Goal: Information Seeking & Learning: Check status

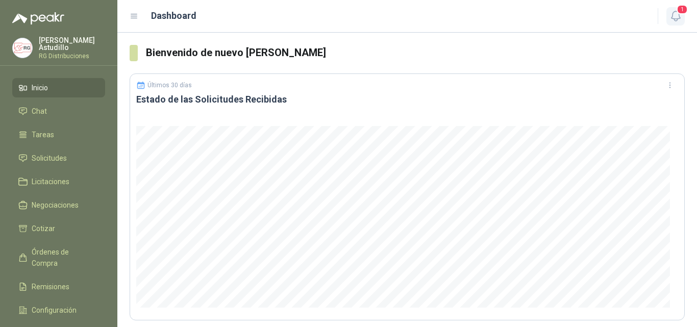
click at [682, 15] on icon "button" at bounding box center [675, 16] width 13 height 13
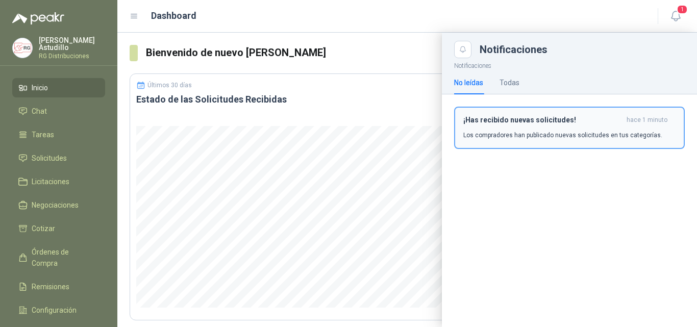
click at [554, 123] on h3 "¡Has recibido nuevas solicitudes!" at bounding box center [542, 120] width 159 height 9
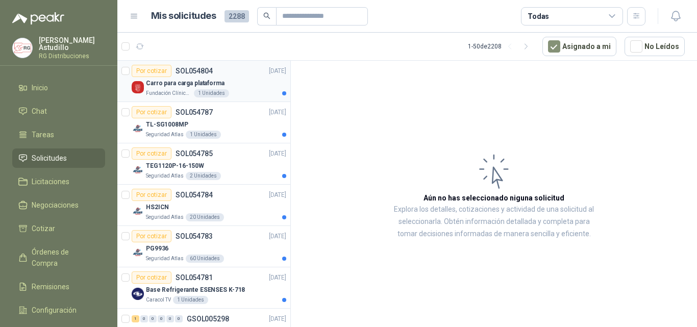
click at [244, 85] on div "Carro para carga plataforma" at bounding box center [216, 83] width 140 height 12
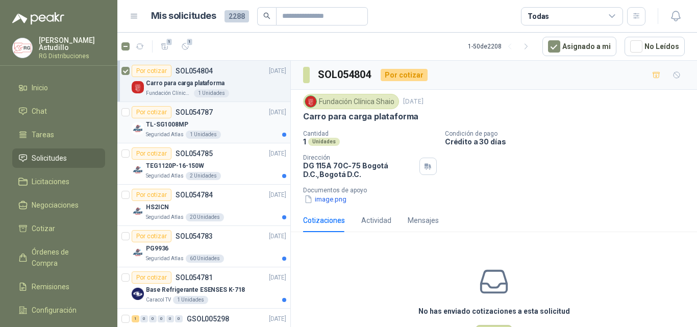
click at [220, 123] on div "TL-SG1008MP" at bounding box center [216, 124] width 140 height 12
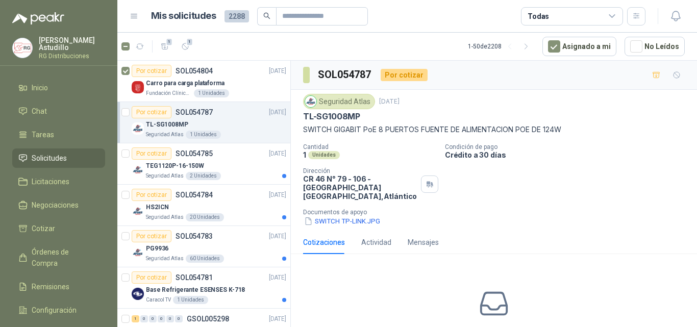
click at [341, 117] on p "TL-SG1008MP" at bounding box center [331, 116] width 57 height 11
copy p "TL-SG1008MP"
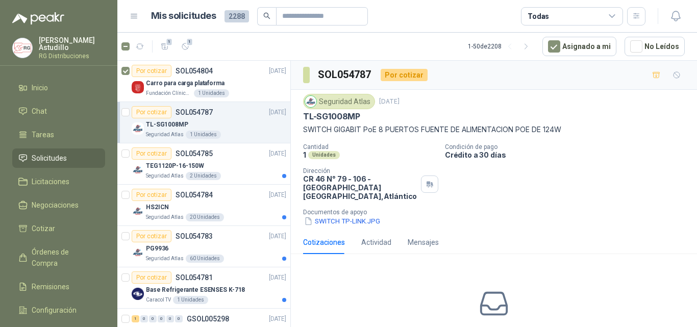
click at [506, 179] on div "Cantidad 1 Unidades Condición de pago Crédito a 30 días Dirección CR 46 N° 79 -…" at bounding box center [494, 184] width 382 height 83
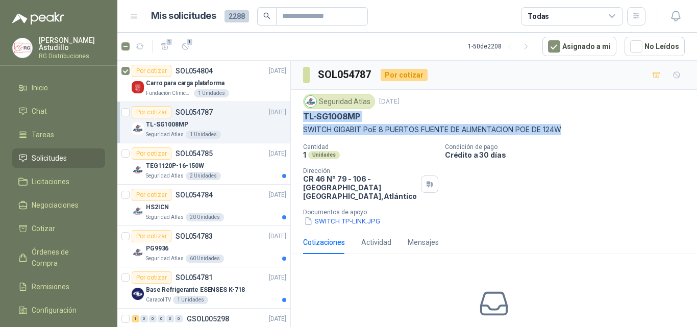
drag, startPoint x: 304, startPoint y: 114, endPoint x: 567, endPoint y: 131, distance: 263.3
click at [567, 131] on div "Seguridad Atlas [DATE] TL-SG1008MP SWITCH GIGABIT [PERSON_NAME] 8 PUERTOS FUENT…" at bounding box center [494, 114] width 382 height 41
copy div "TL-SG1008MP SWITCH GIGABIT PoE 8 PUERTOS FUENTE DE ALIMENTACION POE DE 124W"
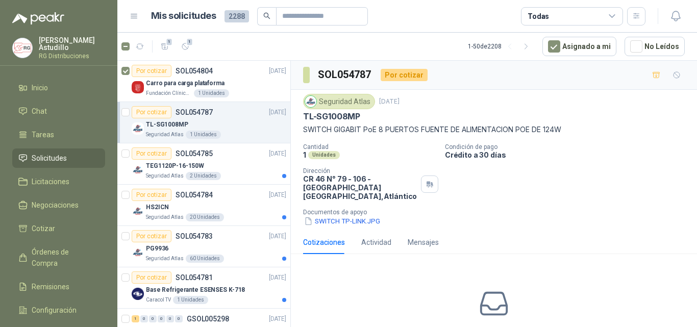
drag, startPoint x: 524, startPoint y: 204, endPoint x: 497, endPoint y: 194, distance: 28.2
click at [523, 209] on p "Documentos de apoyo" at bounding box center [498, 212] width 390 height 7
click at [241, 172] on div "Seguridad Atlas 2 Unidades" at bounding box center [216, 176] width 140 height 8
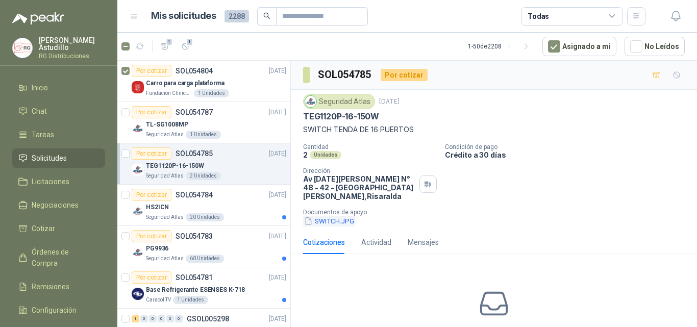
click at [333, 216] on button "SWITCH.JPG" at bounding box center [329, 221] width 52 height 11
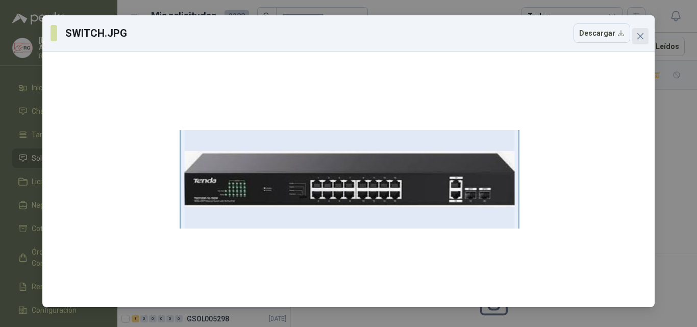
click at [640, 36] on icon "close" at bounding box center [640, 36] width 6 height 6
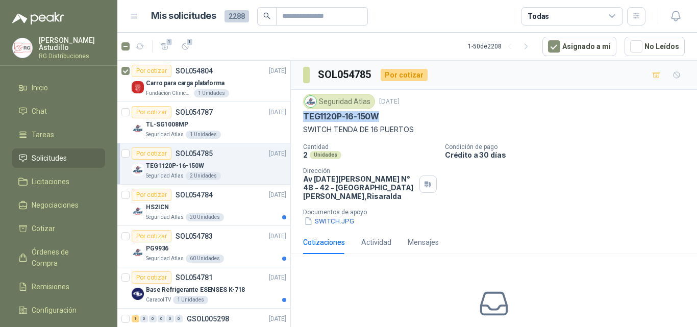
drag, startPoint x: 305, startPoint y: 115, endPoint x: 383, endPoint y: 114, distance: 77.6
click at [383, 114] on div "TEG1120P-16-150W" at bounding box center [494, 116] width 382 height 11
copy p "TEG1120P-16-150W"
click at [296, 120] on div "Seguridad Atlas [DATE] TEG1120P-16-150W SWITCH TENDA DE 16 PUERTOS Cantidad 2 U…" at bounding box center [494, 160] width 406 height 141
drag, startPoint x: 305, startPoint y: 117, endPoint x: 419, endPoint y: 128, distance: 114.2
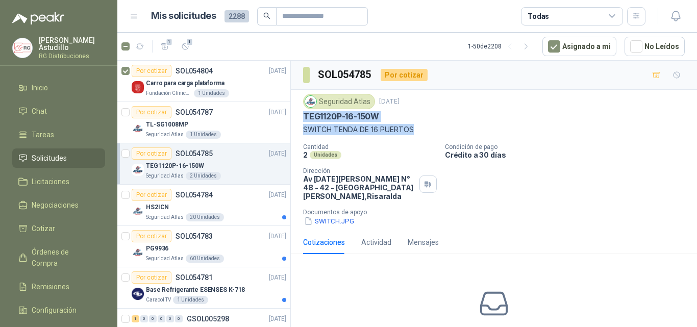
click at [417, 129] on div "Seguridad Atlas [DATE] TEG1120P-16-150W SWITCH TENDA DE 16 PUERTOS" at bounding box center [494, 114] width 382 height 41
copy div "TEG1120P-16-150W SWITCH TENDA DE 16 PUERTOS"
click at [537, 218] on div "Seguridad Atlas [DATE] TEG1120P-16-150W SWITCH TENDA DE 16 PUERTOS Cantidad 2 U…" at bounding box center [494, 160] width 406 height 141
click at [214, 202] on div "HS2ICN" at bounding box center [216, 207] width 140 height 12
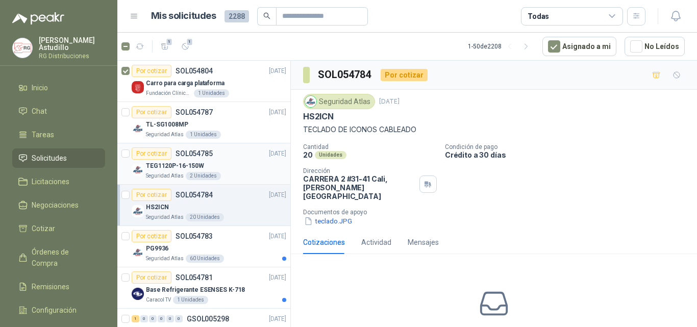
click at [243, 162] on div "TEG1120P-16-150W" at bounding box center [216, 166] width 140 height 12
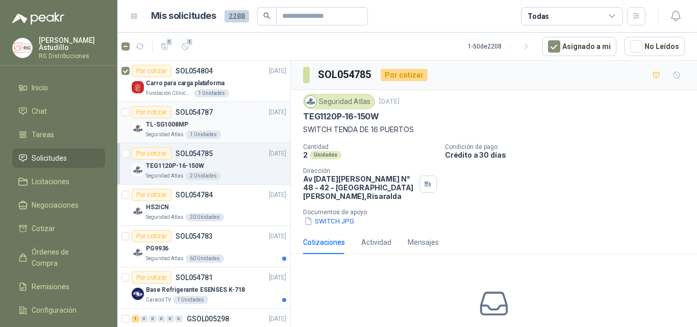
click at [236, 119] on div "TL-SG1008MP" at bounding box center [216, 124] width 140 height 12
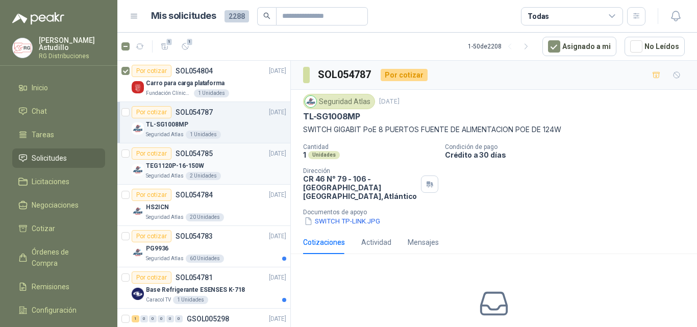
click at [238, 166] on div "TEG1120P-16-150W" at bounding box center [216, 166] width 140 height 12
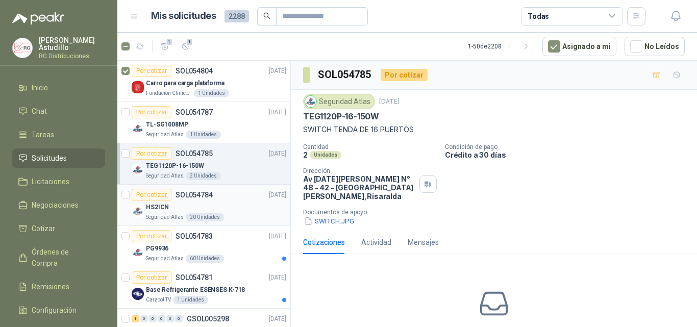
click at [225, 204] on div "HS2ICN" at bounding box center [216, 207] width 140 height 12
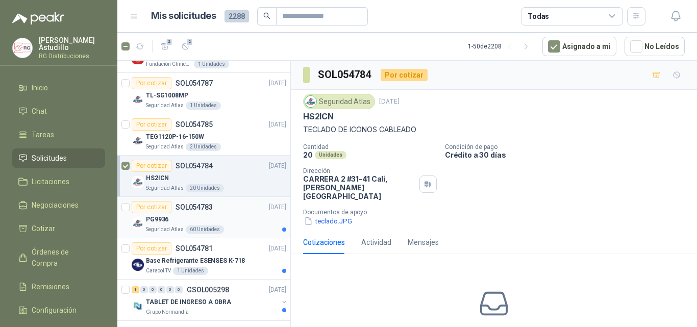
scroll to position [51, 0]
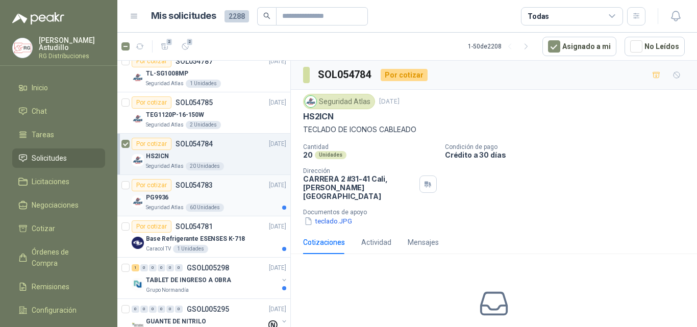
click at [255, 194] on div "PG9936" at bounding box center [216, 197] width 140 height 12
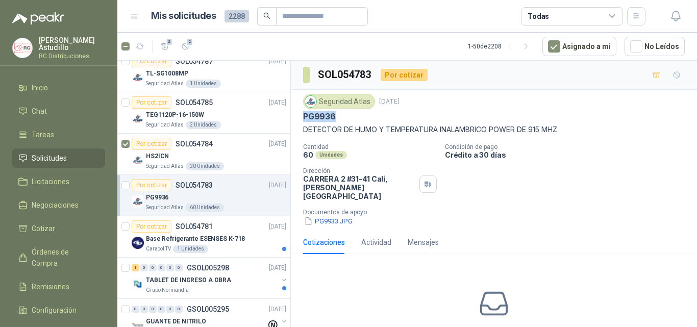
drag, startPoint x: 304, startPoint y: 114, endPoint x: 573, endPoint y: 123, distance: 269.5
click at [573, 122] on div "Seguridad Atlas [DATE] PG9936 DETECTOR DE HUMO Y TEMPERATURA INALAMBRICO POWER …" at bounding box center [494, 114] width 382 height 41
click at [568, 134] on p "DETECTOR DE HUMO Y TEMPERATURA INALAMBRICO POWER DE 915 MHZ" at bounding box center [494, 129] width 382 height 11
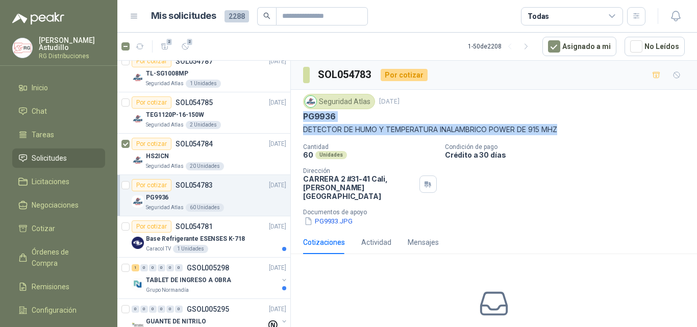
drag, startPoint x: 561, startPoint y: 128, endPoint x: 298, endPoint y: 120, distance: 262.9
click at [298, 120] on div "Seguridad Atlas [DATE] PG9936 DETECTOR DE HUMO Y TEMPERATURA INALAMBRICO POWER …" at bounding box center [494, 160] width 406 height 141
click at [490, 133] on p "DETECTOR DE HUMO Y TEMPERATURA INALAMBRICO POWER DE 915 MHZ" at bounding box center [494, 129] width 382 height 11
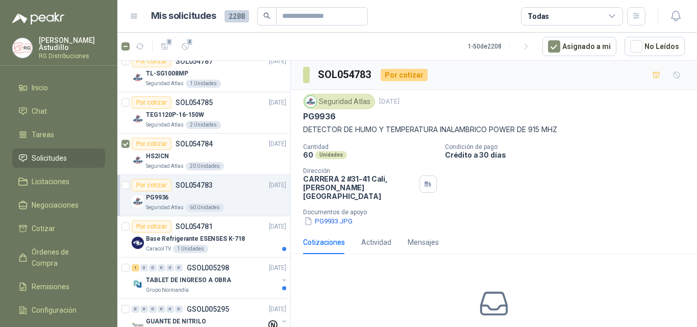
click at [516, 127] on p "DETECTOR DE HUMO Y TEMPERATURA INALAMBRICO POWER DE 915 MHZ" at bounding box center [494, 129] width 382 height 11
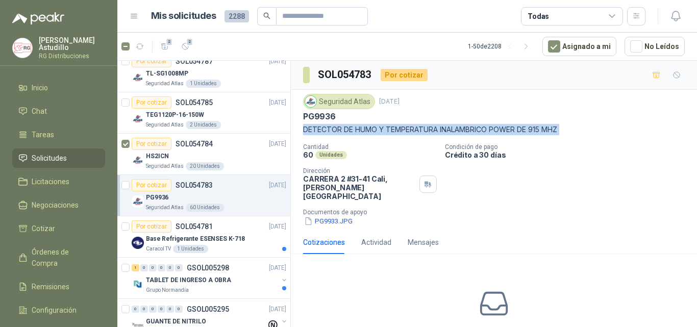
click at [516, 127] on p "DETECTOR DE HUMO Y TEMPERATURA INALAMBRICO POWER DE 915 MHZ" at bounding box center [494, 129] width 382 height 11
click at [570, 131] on p "DETECTOR DE HUMO Y TEMPERATURA INALAMBRICO POWER DE 915 MHZ" at bounding box center [494, 129] width 382 height 11
drag, startPoint x: 564, startPoint y: 130, endPoint x: 307, endPoint y: 117, distance: 257.5
click at [302, 118] on div "Seguridad Atlas [DATE] PG9936 DETECTOR DE HUMO Y TEMPERATURA INALAMBRICO POWER …" at bounding box center [494, 160] width 406 height 141
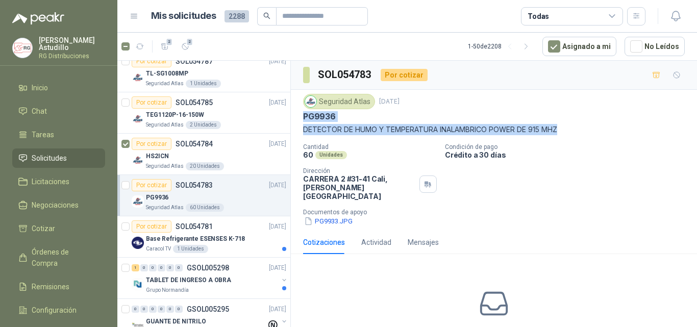
click at [388, 122] on div "PG9936" at bounding box center [494, 116] width 382 height 11
drag, startPoint x: 562, startPoint y: 130, endPoint x: 313, endPoint y: 118, distance: 249.8
click at [304, 118] on div "Seguridad Atlas [DATE] PG9936 DETECTOR DE HUMO Y TEMPERATURA INALAMBRICO POWER …" at bounding box center [494, 114] width 382 height 41
click at [570, 131] on p "DETECTOR DE HUMO Y TEMPERATURA INALAMBRICO POWER DE 915 MHZ" at bounding box center [494, 129] width 382 height 11
drag, startPoint x: 559, startPoint y: 130, endPoint x: 488, endPoint y: 134, distance: 71.0
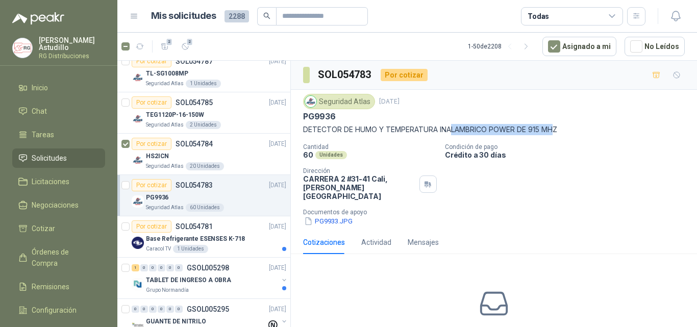
click at [446, 135] on p "DETECTOR DE HUMO Y TEMPERATURA INALAMBRICO POWER DE 915 MHZ" at bounding box center [494, 129] width 382 height 11
click at [542, 132] on p "DETECTOR DE HUMO Y TEMPERATURA INALAMBRICO POWER DE 915 MHZ" at bounding box center [494, 129] width 382 height 11
drag, startPoint x: 564, startPoint y: 128, endPoint x: 301, endPoint y: 118, distance: 262.9
click at [301, 118] on div "Seguridad Atlas [DATE] PG9936 DETECTOR DE HUMO Y TEMPERATURA INALAMBRICO POWER …" at bounding box center [494, 160] width 406 height 141
click at [568, 130] on p "DETECTOR DE HUMO Y TEMPERATURA INALAMBRICO POWER DE 915 MHZ" at bounding box center [494, 129] width 382 height 11
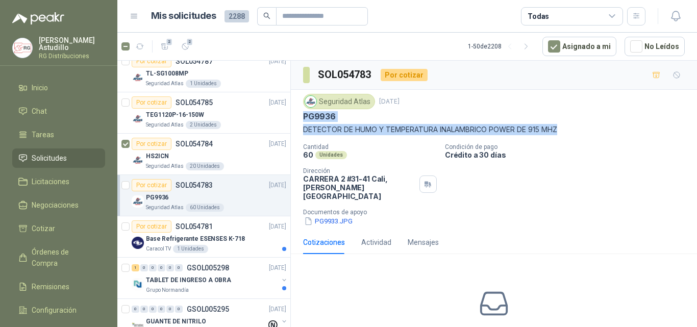
click at [560, 129] on p "DETECTOR DE HUMO Y TEMPERATURA INALAMBRICO POWER DE 915 MHZ" at bounding box center [494, 129] width 382 height 11
click at [566, 130] on p "DETECTOR DE HUMO Y TEMPERATURA INALAMBRICO POWER DE 915 MHZ" at bounding box center [494, 129] width 382 height 11
drag, startPoint x: 564, startPoint y: 130, endPoint x: 300, endPoint y: 118, distance: 264.1
click at [300, 118] on div "Seguridad Atlas [DATE] PG9936 DETECTOR DE HUMO Y TEMPERATURA INALAMBRICO POWER …" at bounding box center [494, 160] width 406 height 141
click at [566, 129] on p "DETECTOR DE HUMO Y TEMPERATURA INALAMBRICO POWER DE 915 MHZ" at bounding box center [494, 129] width 382 height 11
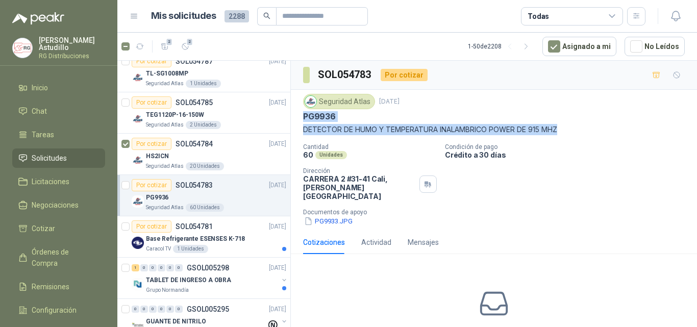
drag, startPoint x: 561, startPoint y: 130, endPoint x: 301, endPoint y: 117, distance: 260.0
click at [301, 117] on div "Seguridad Atlas [DATE] PG9936 DETECTOR DE HUMO Y TEMPERATURA INALAMBRICO POWER …" at bounding box center [494, 160] width 406 height 141
click at [571, 126] on p "DETECTOR DE HUMO Y TEMPERATURA INALAMBRICO POWER DE 915 MHZ" at bounding box center [494, 129] width 382 height 11
drag, startPoint x: 559, startPoint y: 130, endPoint x: 308, endPoint y: 118, distance: 251.8
click at [308, 121] on div "Seguridad Atlas [DATE] PG9936 DETECTOR DE HUMO Y TEMPERATURA INALAMBRICO POWER …" at bounding box center [494, 114] width 382 height 41
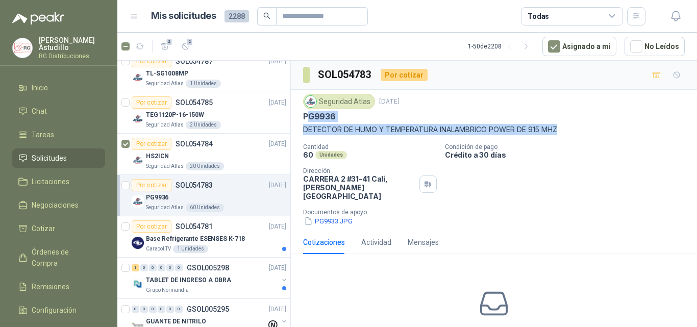
click at [562, 133] on p "DETECTOR DE HUMO Y TEMPERATURA INALAMBRICO POWER DE 915 MHZ" at bounding box center [494, 129] width 382 height 11
click at [567, 133] on p "DETECTOR DE HUMO Y TEMPERATURA INALAMBRICO POWER DE 915 MHZ" at bounding box center [494, 129] width 382 height 11
drag, startPoint x: 566, startPoint y: 130, endPoint x: 315, endPoint y: 119, distance: 251.2
click at [298, 116] on div "Seguridad Atlas [DATE] PG9936 DETECTOR DE HUMO Y TEMPERATURA INALAMBRICO POWER …" at bounding box center [494, 160] width 406 height 141
click at [428, 132] on p "DETECTOR DE HUMO Y TEMPERATURA INALAMBRICO POWER DE 915 MHZ" at bounding box center [494, 129] width 382 height 11
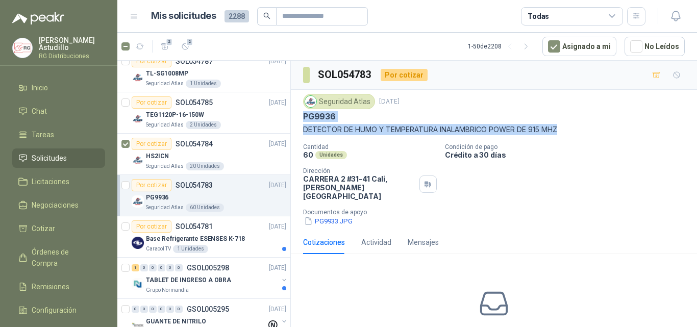
drag, startPoint x: 304, startPoint y: 114, endPoint x: 564, endPoint y: 133, distance: 261.4
click at [564, 133] on div "Seguridad Atlas [DATE] PG9936 DETECTOR DE HUMO Y TEMPERATURA INALAMBRICO POWER …" at bounding box center [494, 114] width 382 height 41
copy div "PG9936 DETECTOR DE HUMO Y TEMPERATURA INALAMBRICO POWER DE 915 MHZ"
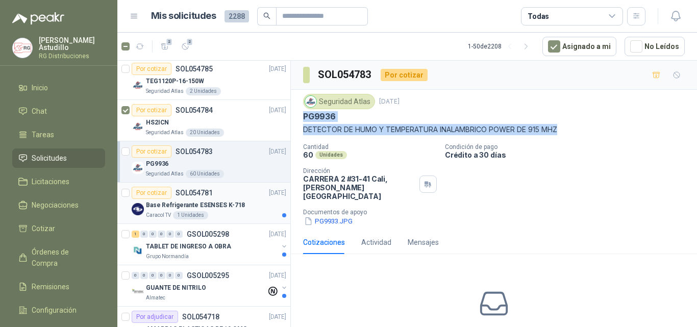
scroll to position [102, 0]
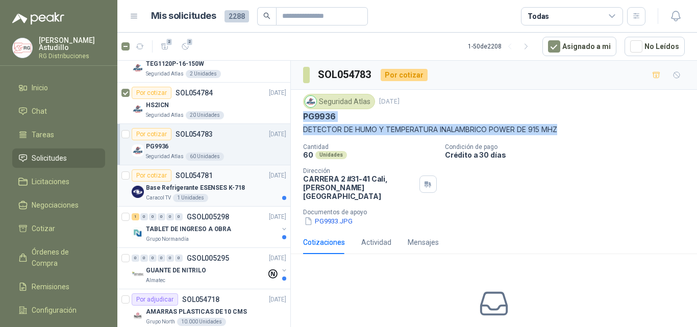
click at [239, 180] on div "Por cotizar SOL054781 [DATE]" at bounding box center [209, 175] width 155 height 12
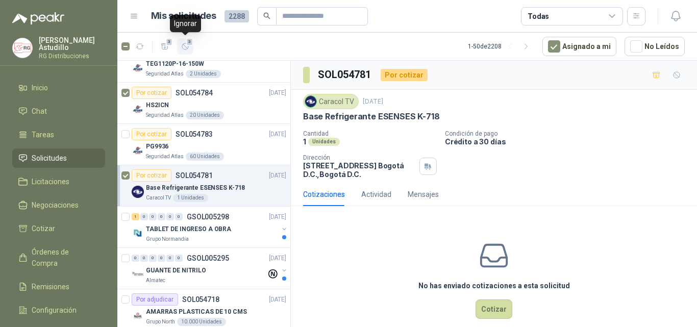
click at [178, 48] on button "3" at bounding box center [185, 46] width 16 height 16
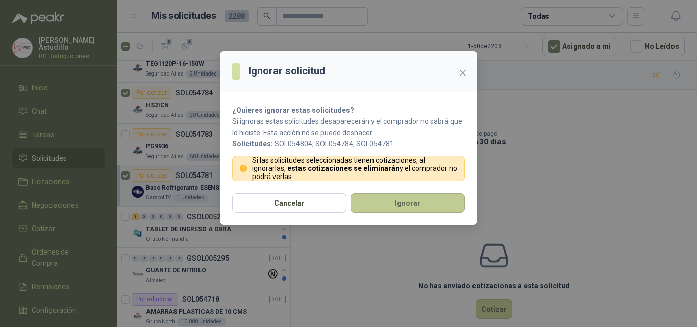
click at [396, 203] on button "Ignorar" at bounding box center [408, 202] width 114 height 19
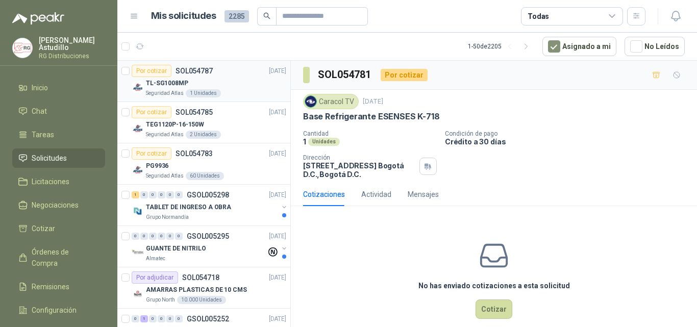
click at [216, 88] on div "TL-SG1008MP" at bounding box center [216, 83] width 140 height 12
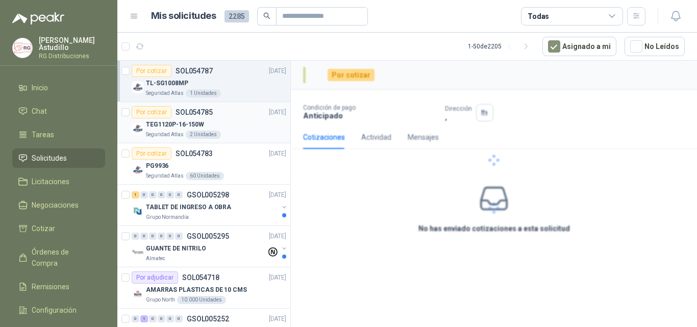
click at [228, 123] on div "TEG1120P-16-150W" at bounding box center [216, 124] width 140 height 12
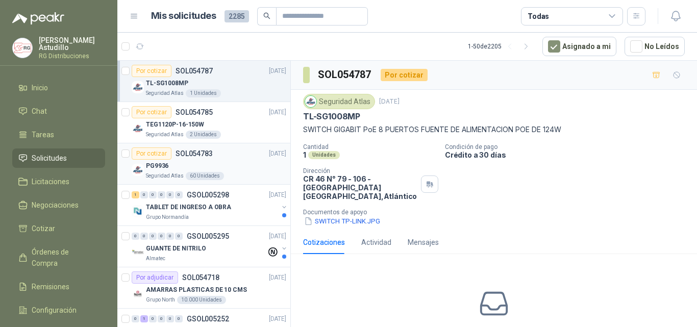
click at [240, 170] on div "PG9936" at bounding box center [216, 166] width 140 height 12
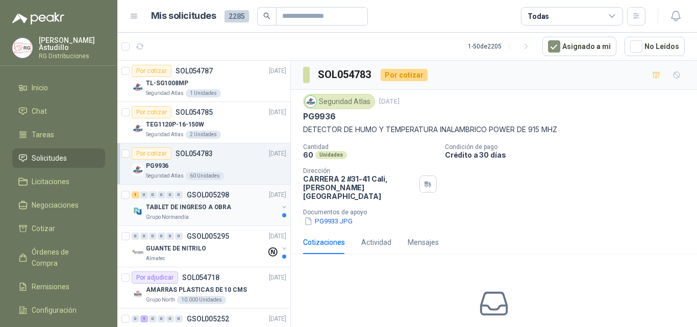
click at [238, 203] on div "TABLET DE INGRESO A OBRA" at bounding box center [212, 207] width 132 height 12
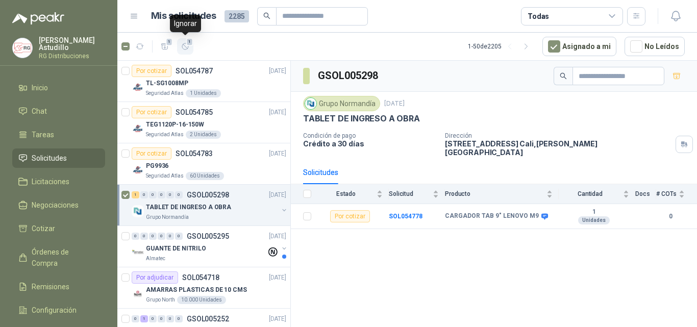
click at [187, 44] on span "1" at bounding box center [189, 42] width 7 height 8
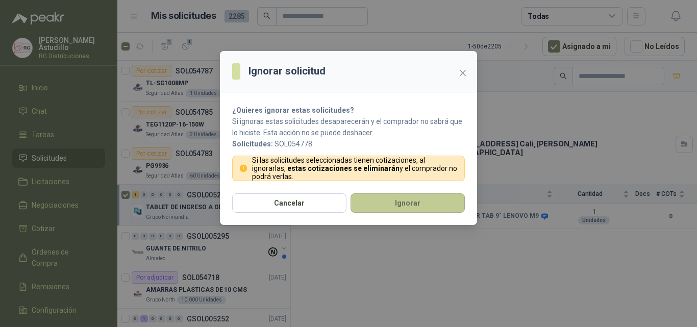
click at [388, 201] on button "Ignorar" at bounding box center [408, 202] width 114 height 19
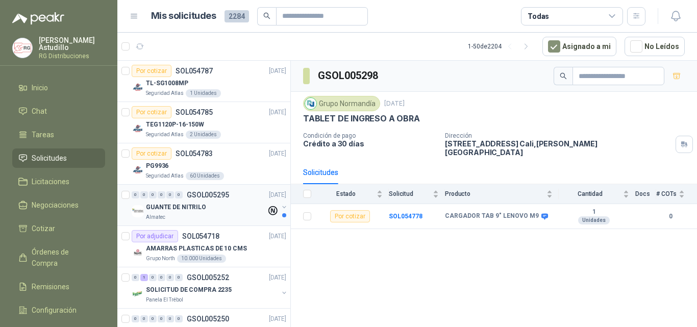
click at [210, 210] on div "GUANTE DE NITRILO" at bounding box center [206, 207] width 120 height 12
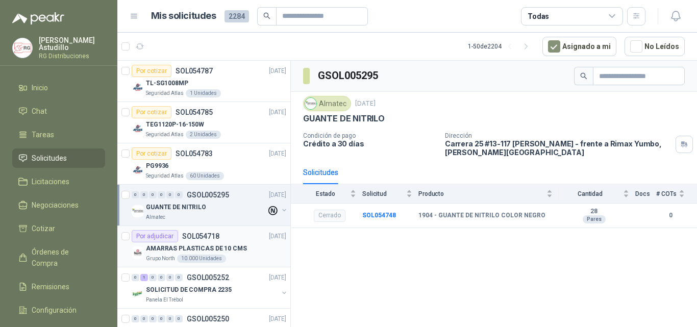
click at [217, 238] on p "SOL054718" at bounding box center [200, 236] width 37 height 7
click at [229, 209] on div "GUANTE DE NITRILO" at bounding box center [206, 207] width 120 height 12
click at [221, 244] on p "AMARRAS PLASTICAS DE 10 CMS" at bounding box center [196, 249] width 101 height 10
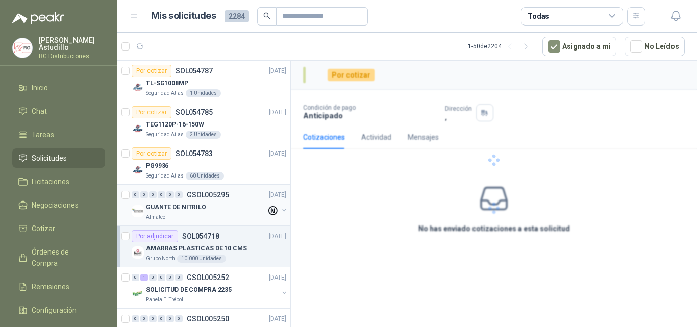
click at [231, 205] on div "GUANTE DE NITRILO" at bounding box center [206, 207] width 120 height 12
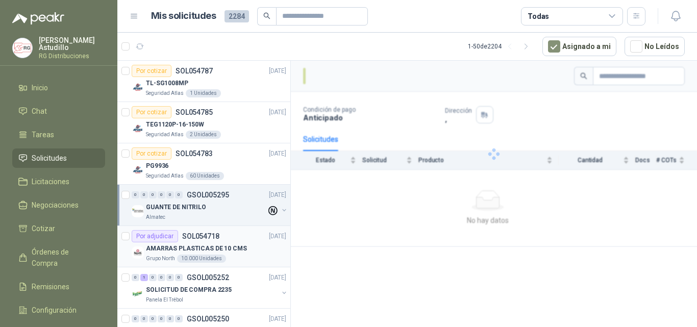
click at [225, 242] on div "AMARRAS PLASTICAS DE 10 CMS" at bounding box center [216, 248] width 140 height 12
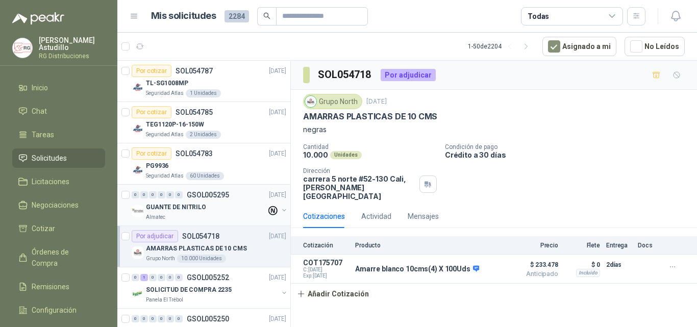
click at [224, 205] on div "GUANTE DE NITRILO" at bounding box center [206, 207] width 120 height 12
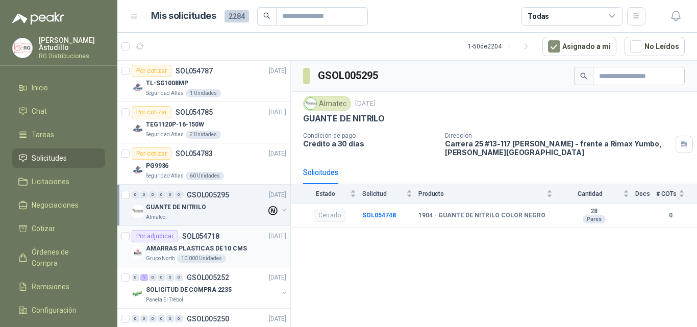
click at [218, 248] on p "AMARRAS PLASTICAS DE 10 CMS" at bounding box center [196, 249] width 101 height 10
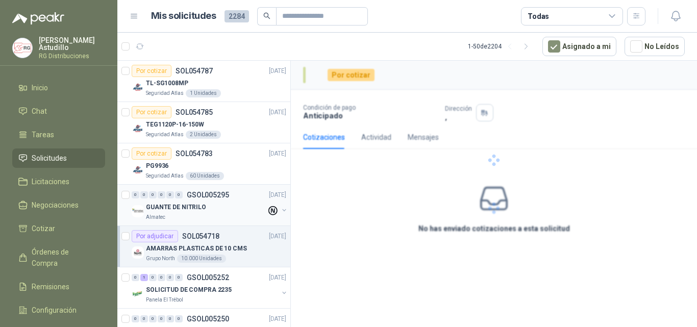
click at [223, 210] on div "GUANTE DE NITRILO" at bounding box center [206, 207] width 120 height 12
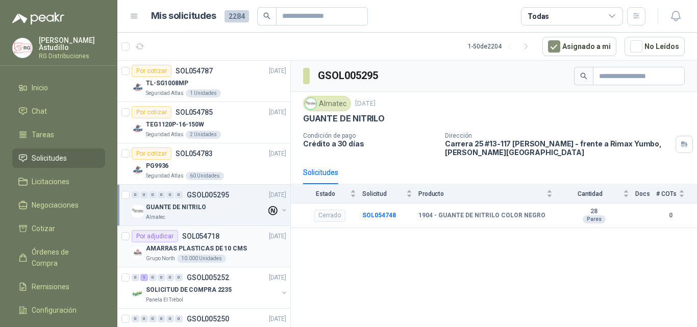
click at [236, 248] on p "AMARRAS PLASTICAS DE 10 CMS" at bounding box center [196, 249] width 101 height 10
